Goal: Contribute content: Add original content to the website for others to see

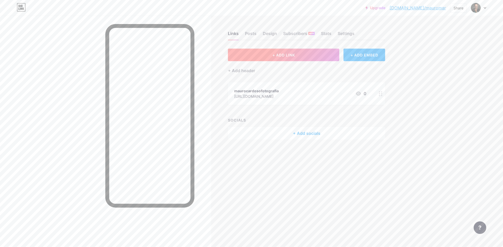
click at [281, 54] on span "+ ADD LINK" at bounding box center [283, 55] width 23 height 4
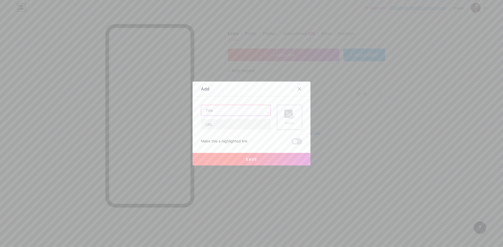
click at [243, 109] on input "text" at bounding box center [235, 110] width 69 height 10
type input "Perguntas frequentes"
click at [228, 125] on input "text" at bounding box center [235, 124] width 69 height 10
paste input "[URL][DOMAIN_NAME]"
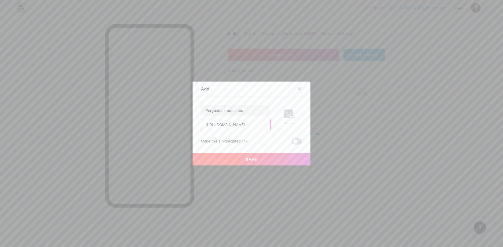
type input "[URL][DOMAIN_NAME]"
click at [245, 110] on input "Perguntas frequentes" at bounding box center [235, 110] width 69 height 10
type input "Perguntas frequentes PNLD"
click at [288, 115] on icon at bounding box center [288, 115] width 5 height 2
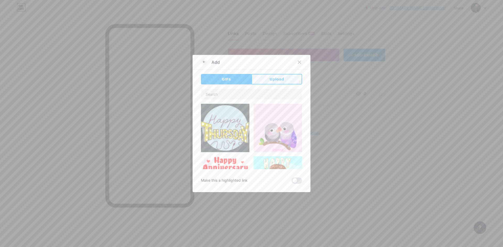
click at [274, 79] on span "Upload" at bounding box center [276, 79] width 14 height 5
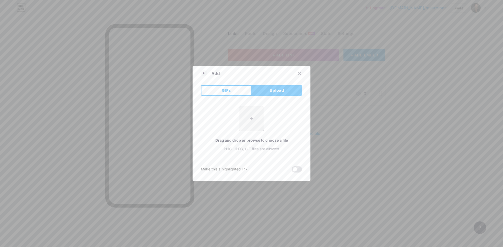
click at [249, 118] on input "file" at bounding box center [251, 119] width 25 height 25
type input "C:\fakepath\logo_fnde.png"
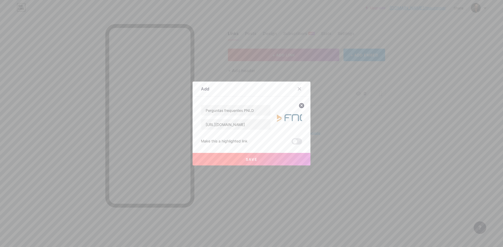
click at [292, 116] on img at bounding box center [289, 117] width 25 height 25
click at [247, 158] on span "Save" at bounding box center [252, 159] width 12 height 4
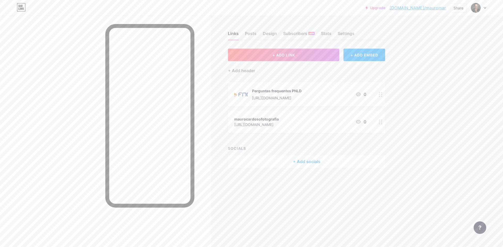
click at [291, 93] on div "Perguntas frequentes PNLD [URL][DOMAIN_NAME]" at bounding box center [276, 95] width 49 height 14
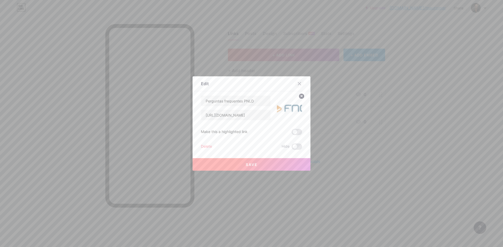
click at [298, 83] on icon at bounding box center [299, 83] width 3 height 3
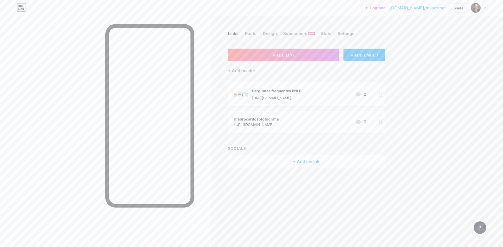
click at [359, 94] on icon at bounding box center [358, 94] width 6 height 6
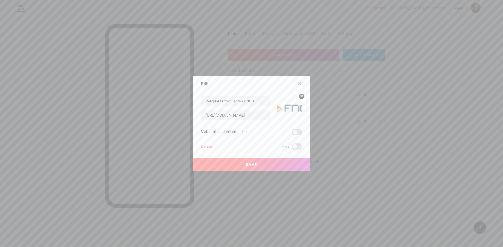
click at [298, 84] on icon at bounding box center [299, 84] width 4 height 4
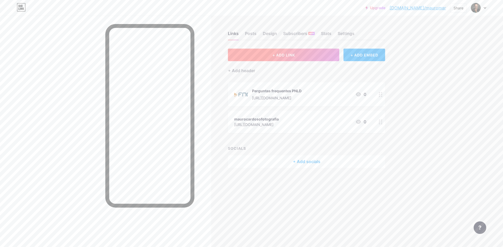
click at [280, 56] on span "+ ADD LINK" at bounding box center [283, 55] width 23 height 4
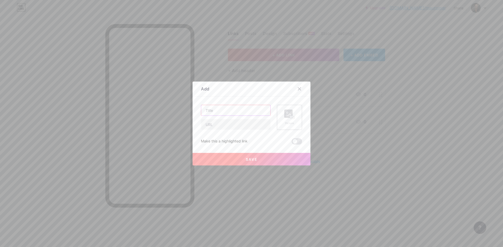
click at [235, 109] on input "text" at bounding box center [235, 110] width 69 height 10
type input "Guia PNLD 2026"
click at [214, 124] on input "text" at bounding box center [235, 124] width 69 height 10
paste input "[URL][DOMAIN_NAME]"
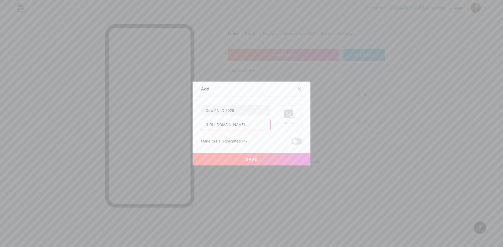
type input "[URL][DOMAIN_NAME]"
click at [286, 117] on rect at bounding box center [288, 114] width 8 height 8
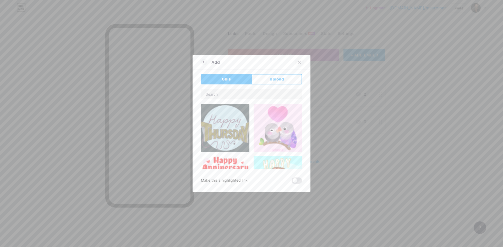
click at [297, 63] on icon at bounding box center [299, 62] width 4 height 4
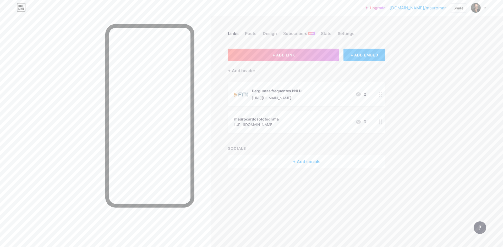
click at [380, 123] on icon at bounding box center [381, 122] width 4 height 5
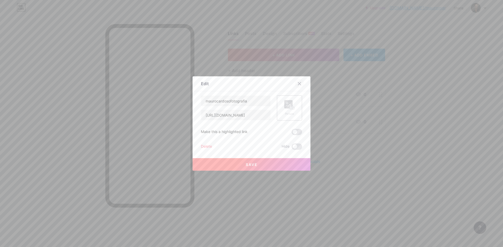
click at [298, 83] on icon at bounding box center [299, 84] width 4 height 4
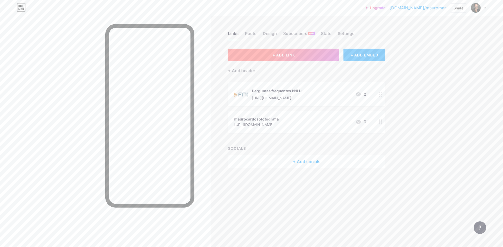
click at [284, 58] on button "+ ADD LINK" at bounding box center [283, 55] width 111 height 13
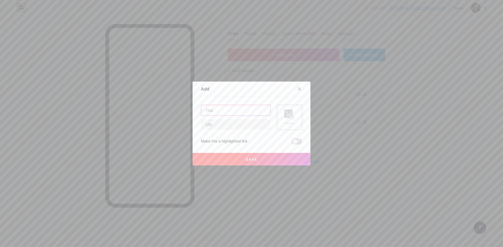
click at [232, 110] on input "text" at bounding box center [235, 110] width 69 height 10
type input "Guia PNLD 2026"
click at [231, 125] on input "text" at bounding box center [235, 124] width 69 height 10
paste input "[URL][DOMAIN_NAME]"
type input "[URL][DOMAIN_NAME]"
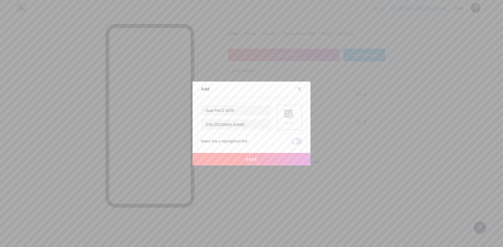
click at [290, 117] on rect at bounding box center [292, 117] width 5 height 3
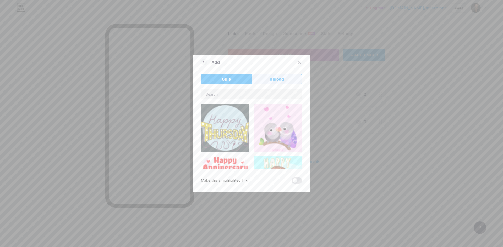
click at [277, 78] on span "Upload" at bounding box center [276, 79] width 14 height 5
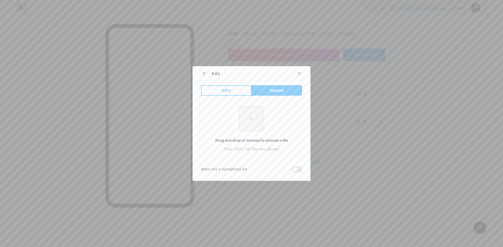
click at [249, 121] on input "file" at bounding box center [251, 119] width 25 height 25
type input "C:\fakepath\logo_fnde.png"
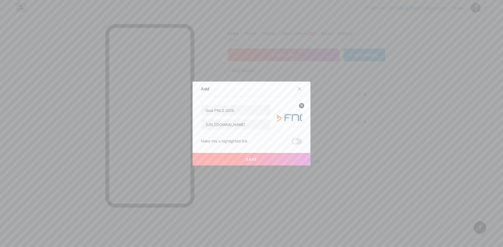
click at [248, 157] on span "Save" at bounding box center [252, 159] width 12 height 4
